Goal: Task Accomplishment & Management: Use online tool/utility

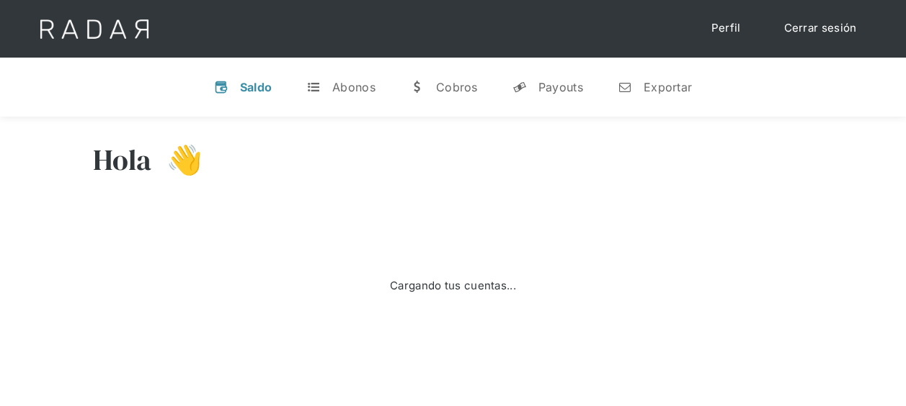
select select "7"
click at [664, 91] on div "Exportar" at bounding box center [668, 87] width 48 height 14
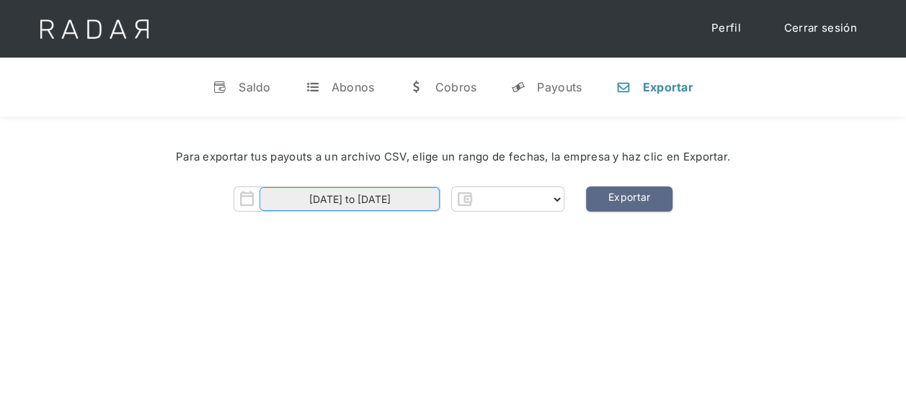
click at [366, 202] on input "01-08-2025 to 22-08-2025" at bounding box center [349, 199] width 180 height 24
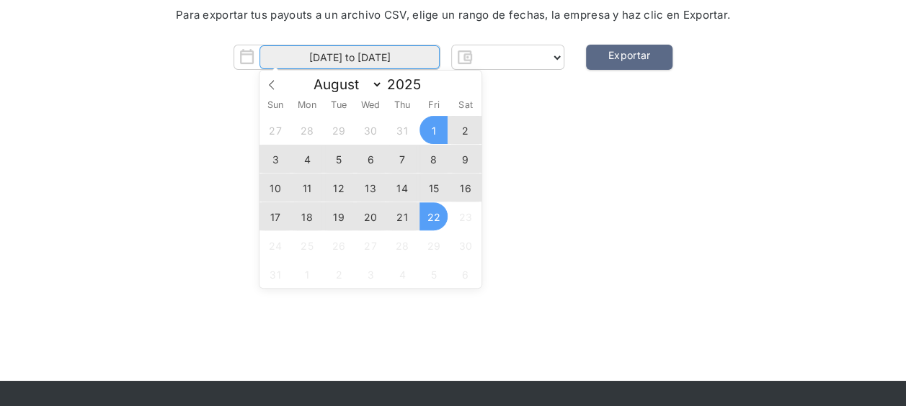
scroll to position [144, 0]
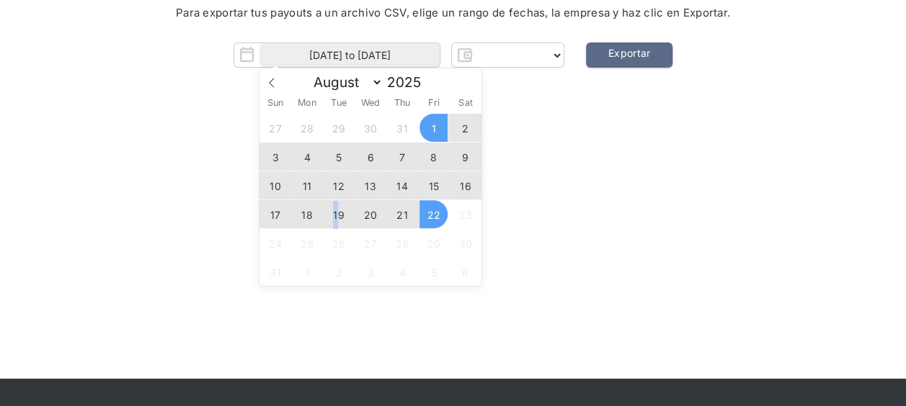
click at [336, 213] on span "19" at bounding box center [339, 214] width 28 height 28
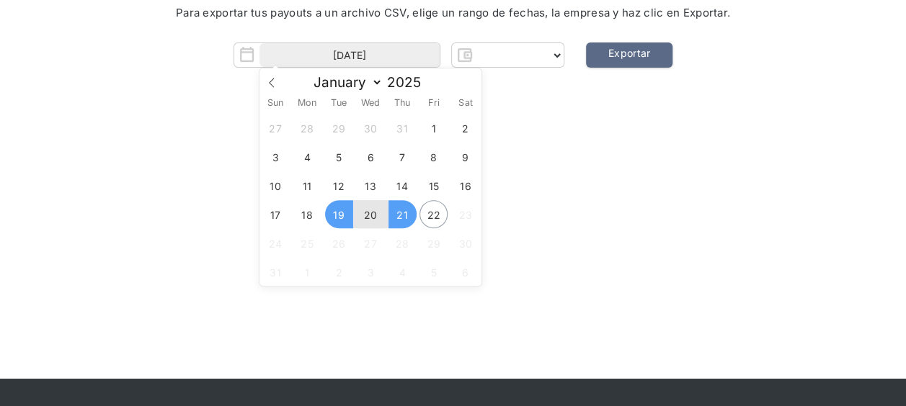
click at [403, 218] on span "21" at bounding box center [402, 214] width 28 height 28
type input "19-08-2025 to 21-08-2025"
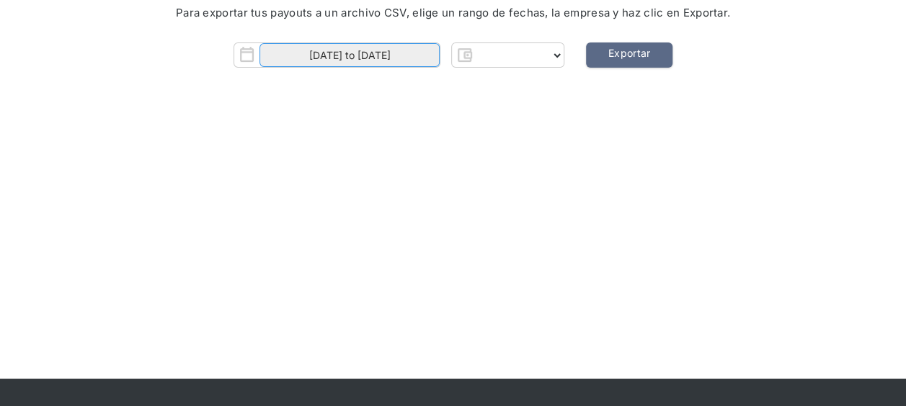
scroll to position [0, 0]
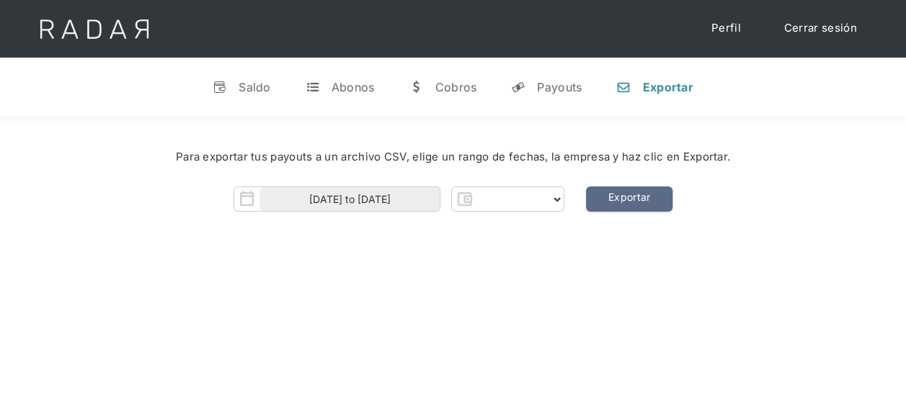
click at [497, 267] on div "Hola 👋 Cargando tus cuentas... Nombre de la empresa • Conectada • Desconectada …" at bounding box center [453, 320] width 906 height 406
select select "pagsmile"
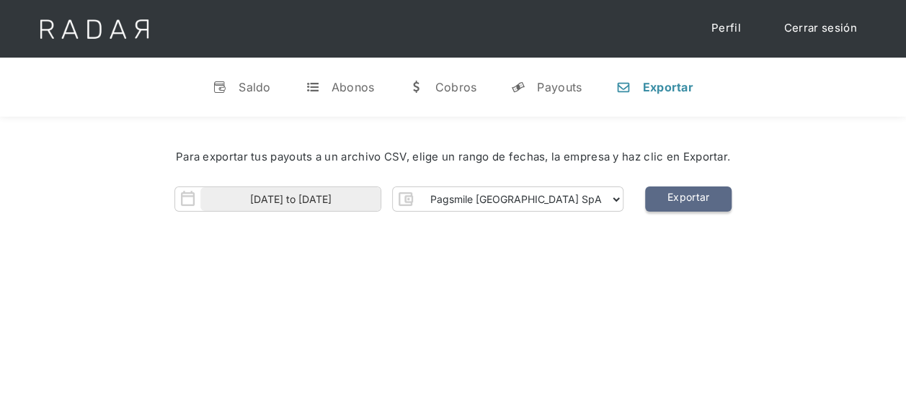
click at [645, 197] on link "Exportar" at bounding box center [688, 199] width 86 height 25
